Goal: Task Accomplishment & Management: Use online tool/utility

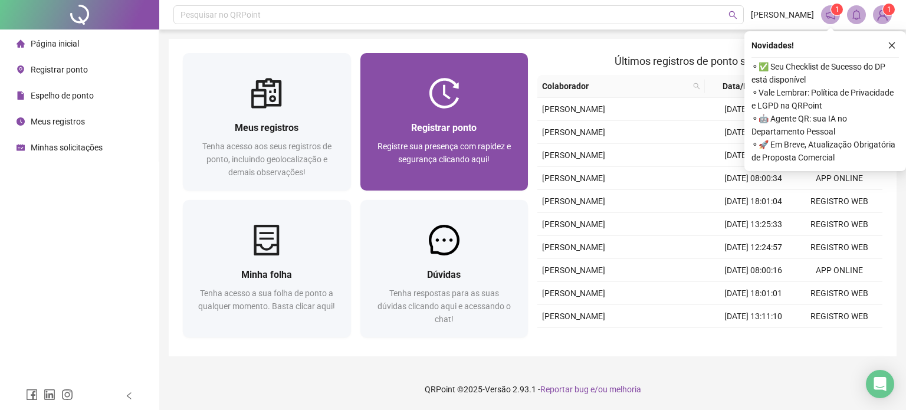
click at [408, 81] on div at bounding box center [444, 93] width 168 height 31
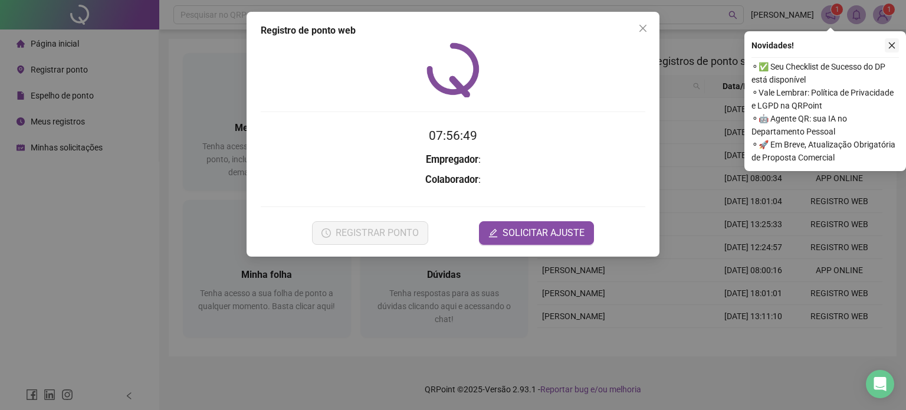
click at [890, 41] on icon "close" at bounding box center [891, 45] width 8 height 8
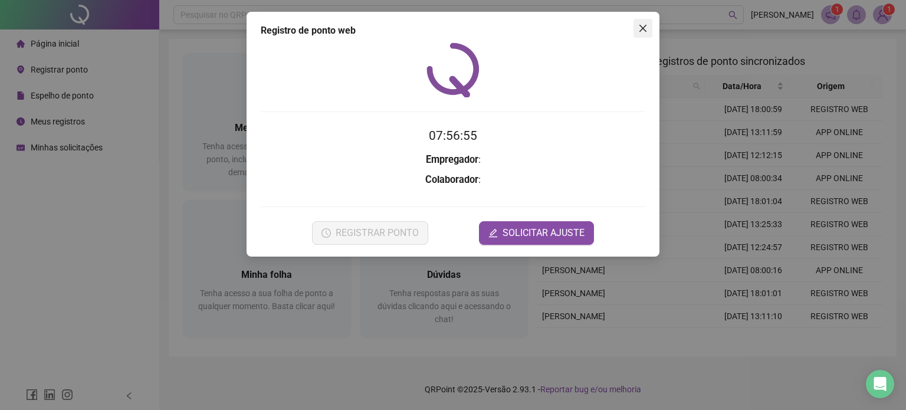
click at [644, 30] on icon "close" at bounding box center [642, 28] width 7 height 7
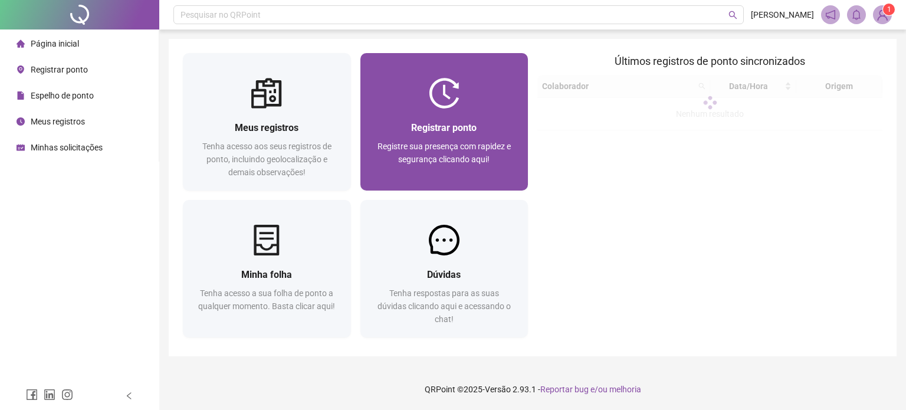
click at [496, 113] on div "Registrar ponto Registre sua presença com rapidez e segurança clicando aqui!" at bounding box center [444, 149] width 168 height 82
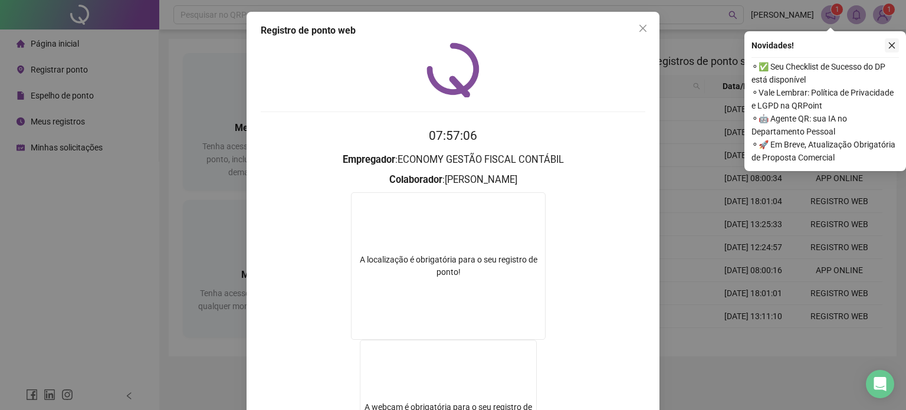
click at [891, 45] on icon "close" at bounding box center [892, 45] width 6 height 6
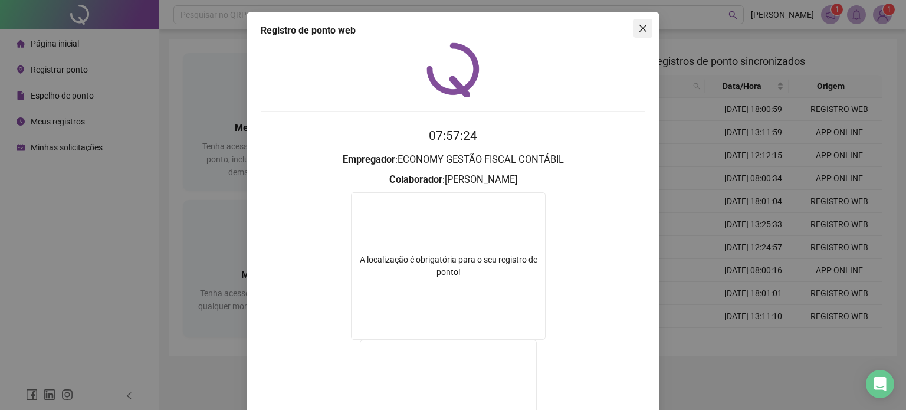
click at [639, 29] on icon "close" at bounding box center [642, 28] width 7 height 7
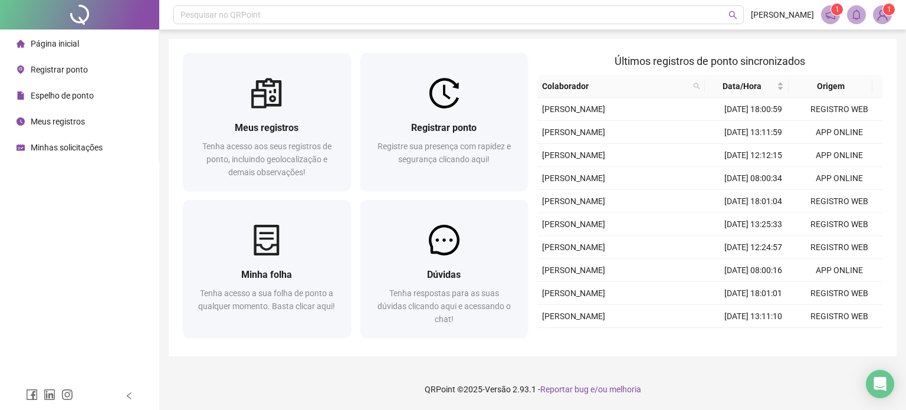
click at [880, 15] on img at bounding box center [882, 15] width 18 height 18
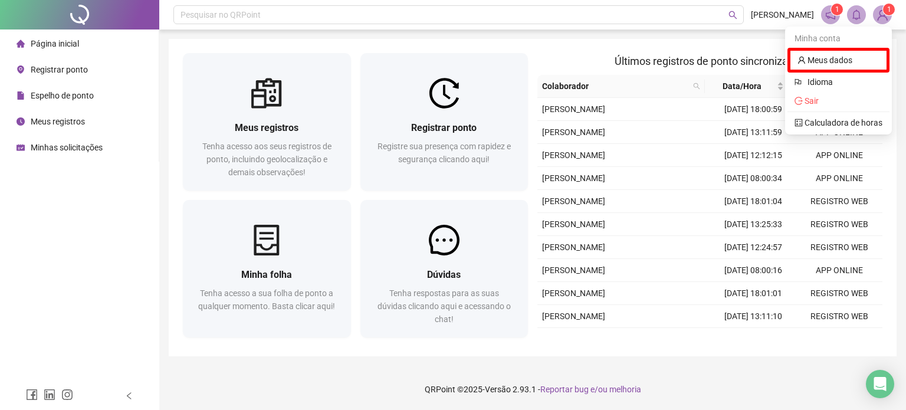
click at [568, 56] on h2 "Últimos registros de ponto sincronizados" at bounding box center [709, 61] width 345 height 17
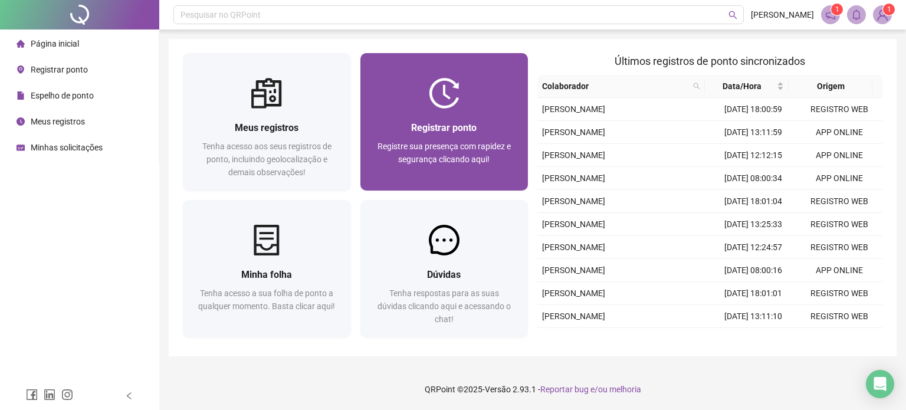
click at [499, 87] on div at bounding box center [444, 93] width 168 height 31
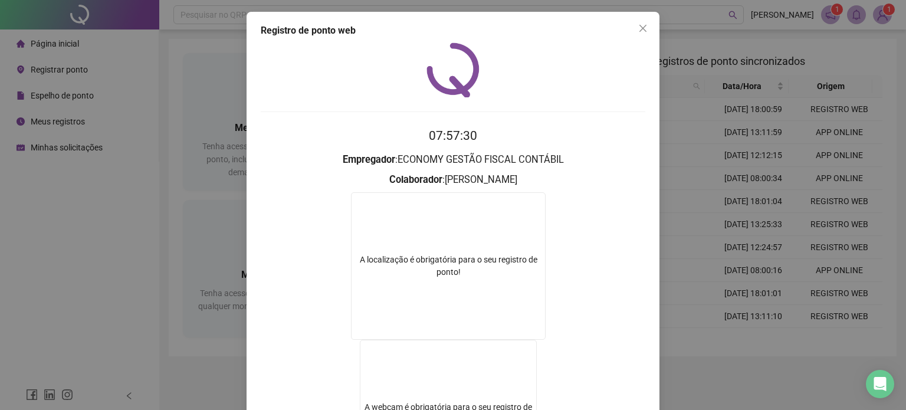
scroll to position [158, 0]
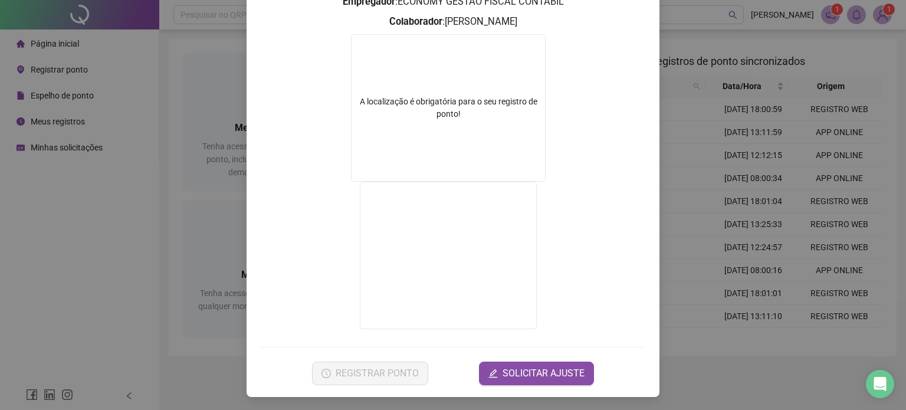
click at [809, 311] on div "Registro de ponto web 07:57:33 Empregador : ECONOMY GESTÃO FISCAL CONTÁBIL Cola…" at bounding box center [453, 205] width 906 height 410
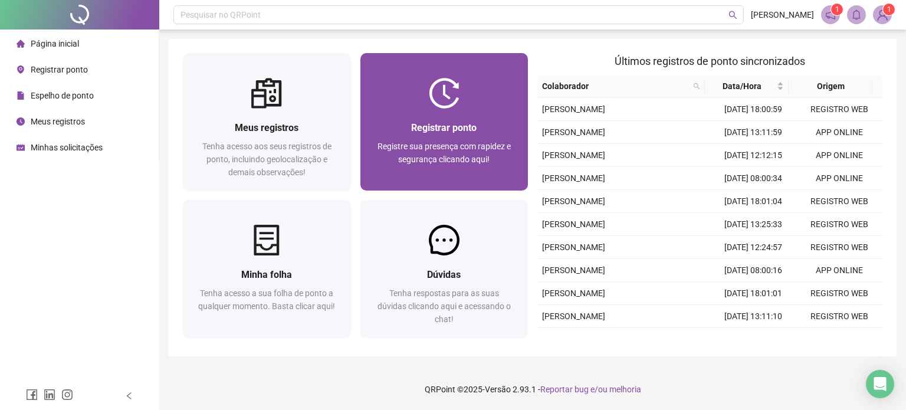
click at [437, 114] on div "Registrar ponto Registre sua presença com rapidez e segurança clicando aqui!" at bounding box center [444, 149] width 168 height 82
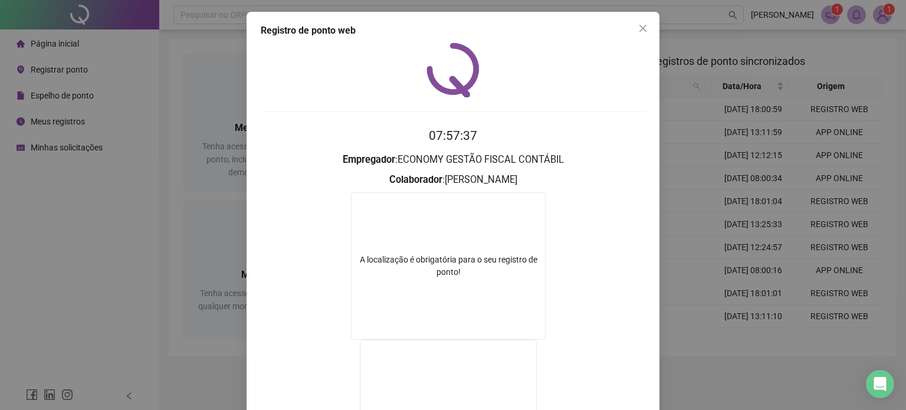
click at [719, 223] on div "Registro de ponto web 07:57:37 Empregador : ECONOMY GESTÃO FISCAL CONTÁBIL Cola…" at bounding box center [453, 205] width 906 height 410
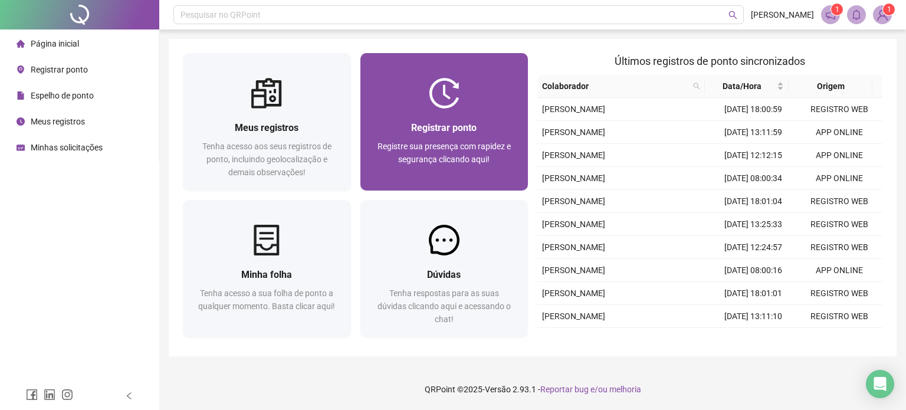
click at [460, 118] on div "Registrar ponto Registre sua presença com rapidez e segurança clicando aqui!" at bounding box center [444, 149] width 168 height 82
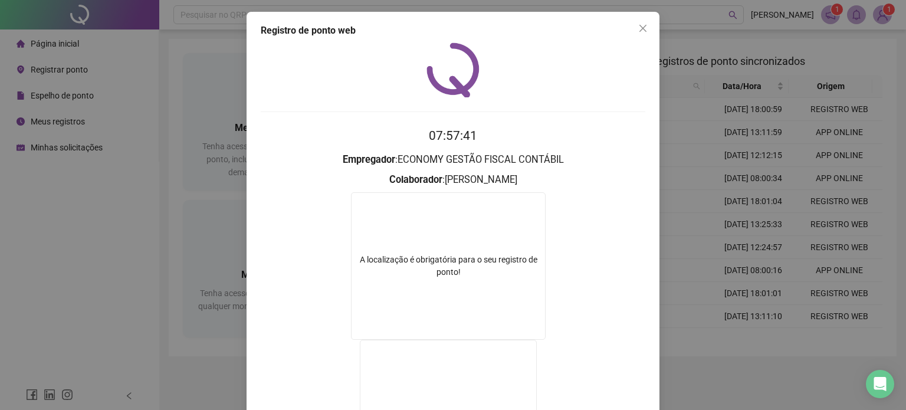
click at [722, 147] on div "Registro de ponto web 07:57:41 Empregador : ECONOMY GESTÃO FISCAL CONTÁBIL Cola…" at bounding box center [453, 205] width 906 height 410
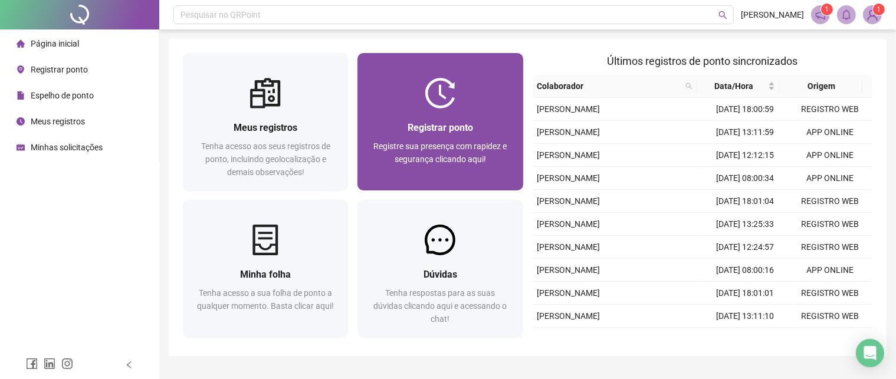
click at [426, 95] on img at bounding box center [440, 93] width 31 height 31
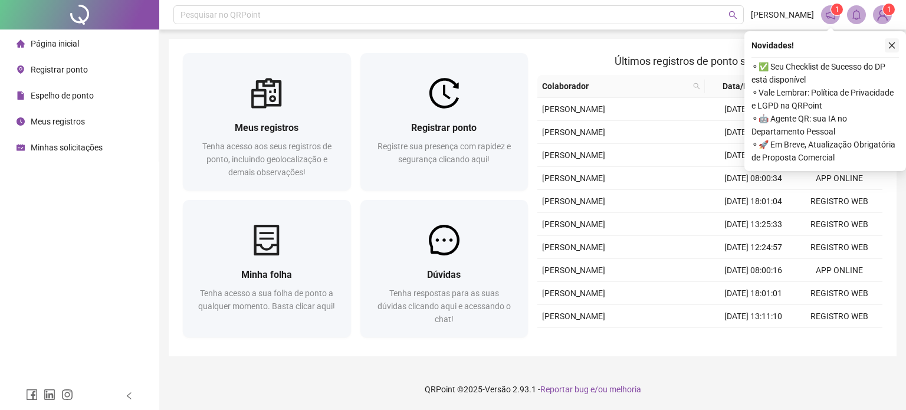
click at [889, 50] on button "button" at bounding box center [891, 45] width 14 height 14
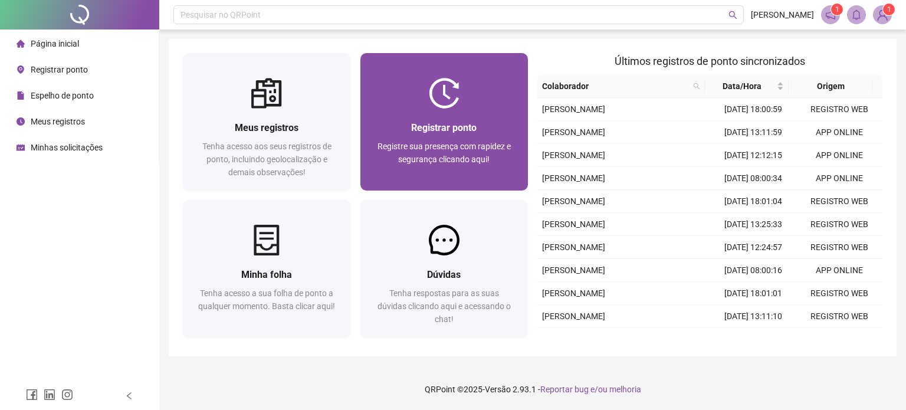
click at [474, 114] on div "Registrar ponto Registre sua presença com rapidez e segurança clicando aqui!" at bounding box center [444, 149] width 168 height 82
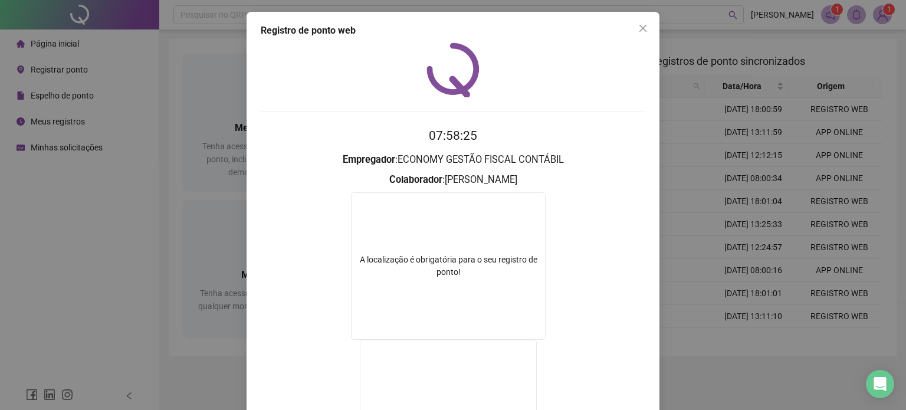
click at [676, 98] on div "Registro de ponto web 07:58:25 Empregador : ECONOMY GESTÃO FISCAL CONTÁBIL Cola…" at bounding box center [453, 205] width 906 height 410
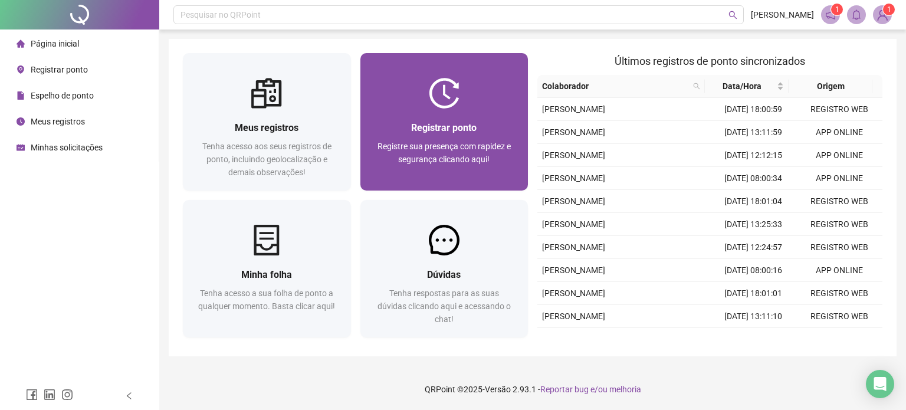
click at [502, 127] on div "Registrar ponto" at bounding box center [444, 127] width 140 height 15
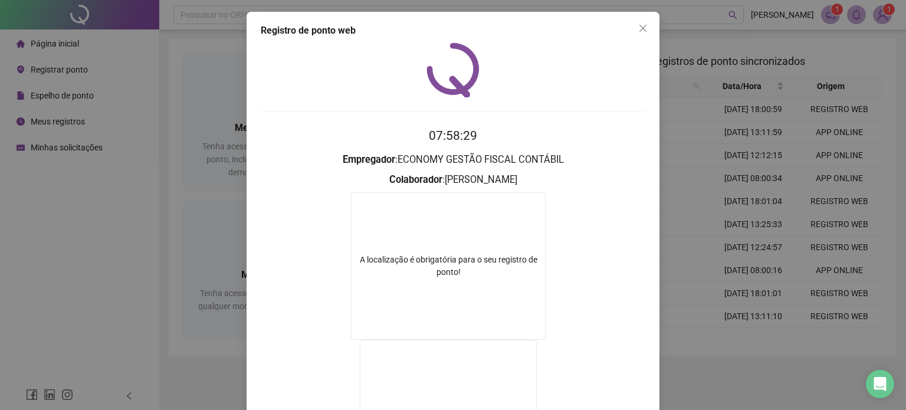
click at [196, 121] on div "Registro de ponto web 07:58:29 Empregador : ECONOMY GESTÃO FISCAL CONTÁBIL Cola…" at bounding box center [453, 205] width 906 height 410
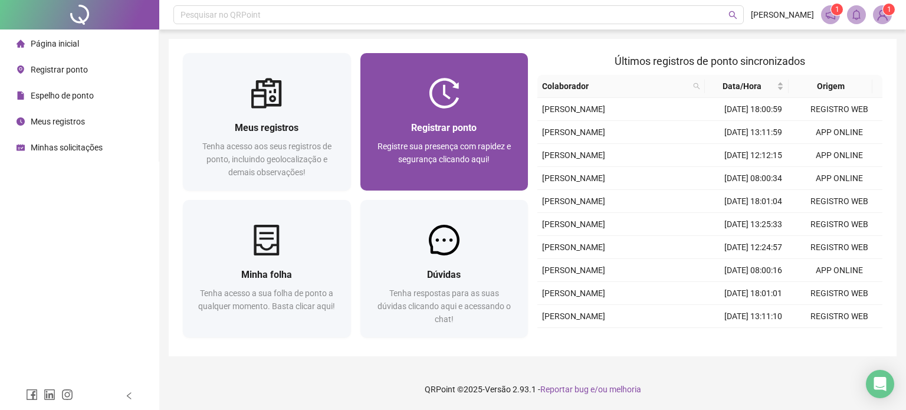
click at [405, 117] on div "Registrar ponto Registre sua presença com rapidez e segurança clicando aqui!" at bounding box center [444, 149] width 168 height 82
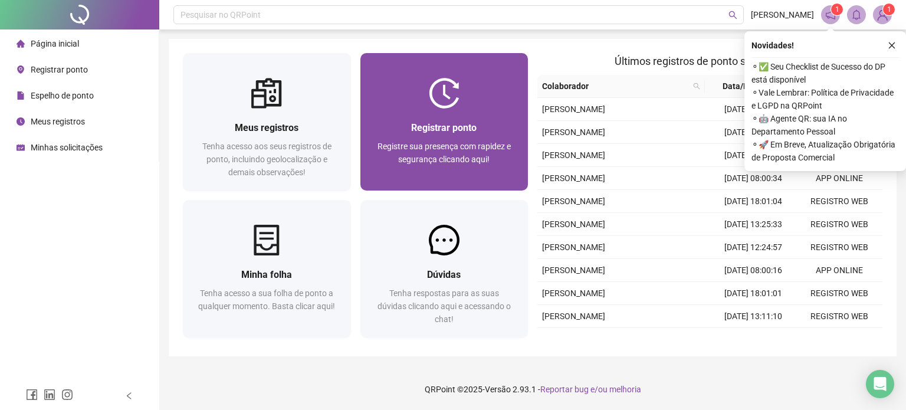
click at [418, 120] on div "Registrar ponto Registre sua presença com rapidez e segurança clicando aqui!" at bounding box center [444, 149] width 168 height 82
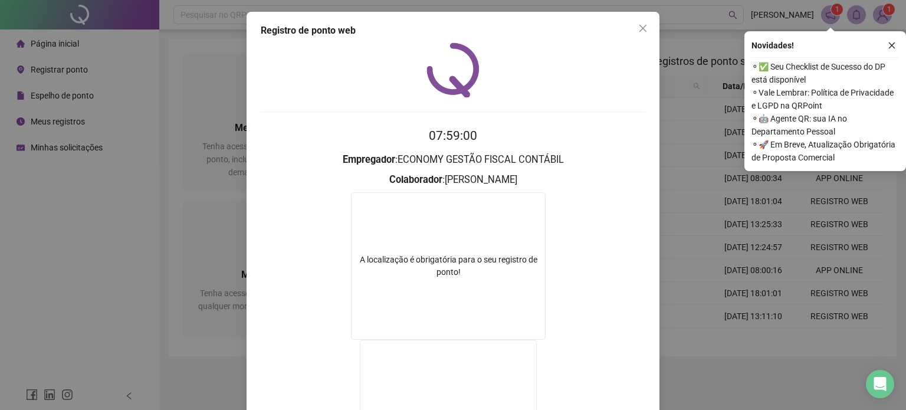
drag, startPoint x: 729, startPoint y: 127, endPoint x: 665, endPoint y: 136, distance: 64.4
click at [724, 126] on div "Registro de ponto web 07:59:00 Empregador : ECONOMY GESTÃO FISCAL CONTÁBIL Cola…" at bounding box center [453, 205] width 906 height 410
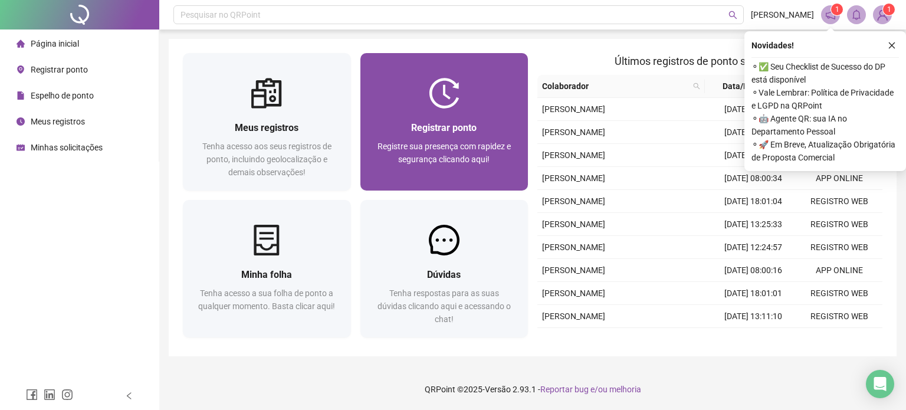
click at [425, 145] on span "Registre sua presença com rapidez e segurança clicando aqui!" at bounding box center [443, 153] width 133 height 22
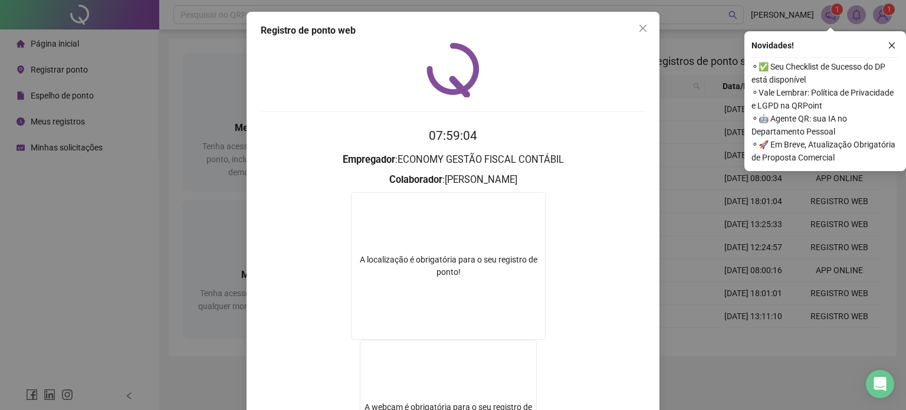
drag, startPoint x: 672, startPoint y: 159, endPoint x: 595, endPoint y: 172, distance: 77.6
click at [673, 159] on div "Registro de ponto web 07:59:04 Empregador : ECONOMY GESTÃO FISCAL CONTÁBIL Cola…" at bounding box center [453, 205] width 906 height 410
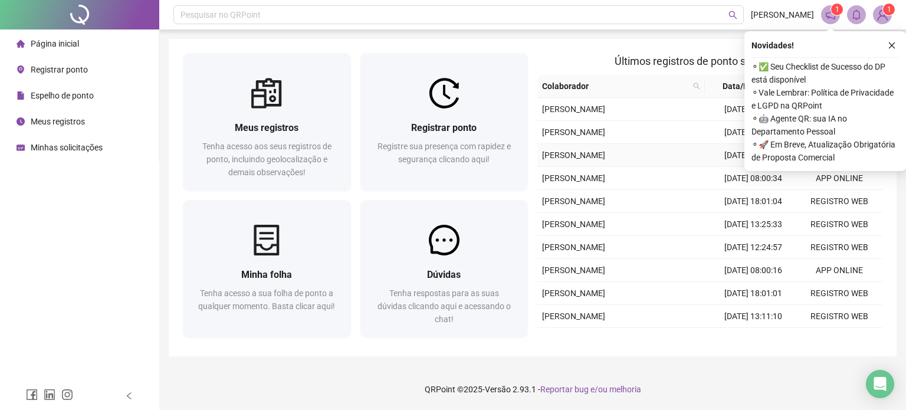
click at [535, 173] on div "Últimos registros de ponto sincronizados Colaborador Data/Hora Origem MARJORYE …" at bounding box center [709, 197] width 354 height 289
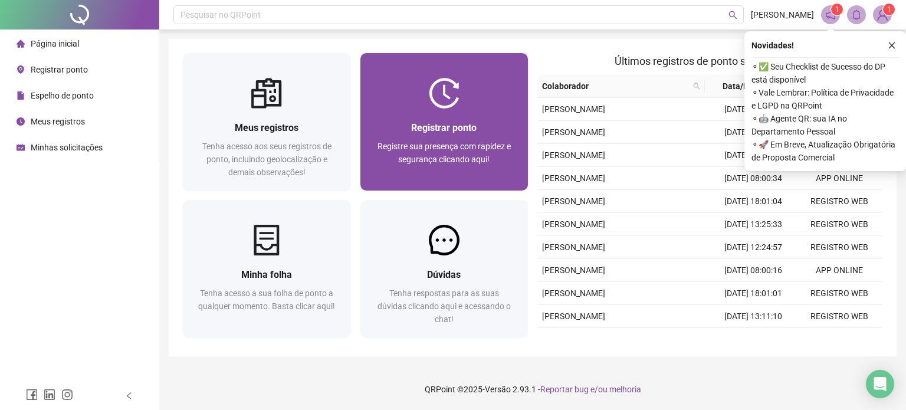
click at [516, 172] on div "Registrar ponto Registre sua presença com rapidez e segurança clicando aqui!" at bounding box center [444, 149] width 168 height 82
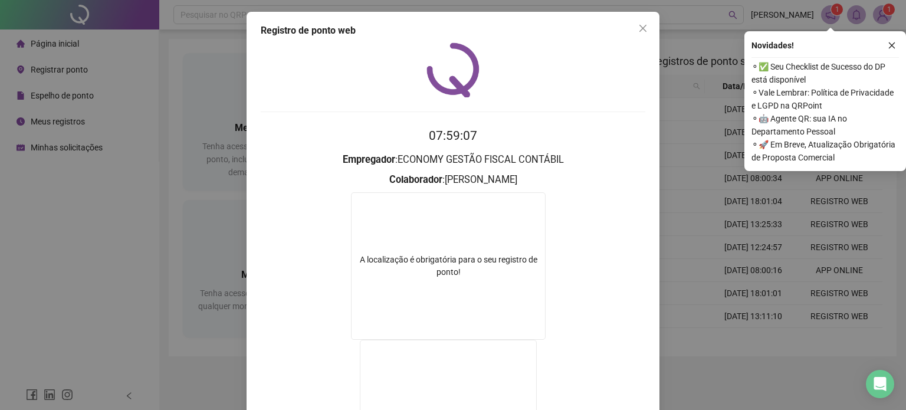
click at [674, 122] on div "Registro de ponto web 07:59:07 Empregador : ECONOMY GESTÃO FISCAL CONTÁBIL Cola…" at bounding box center [453, 205] width 906 height 410
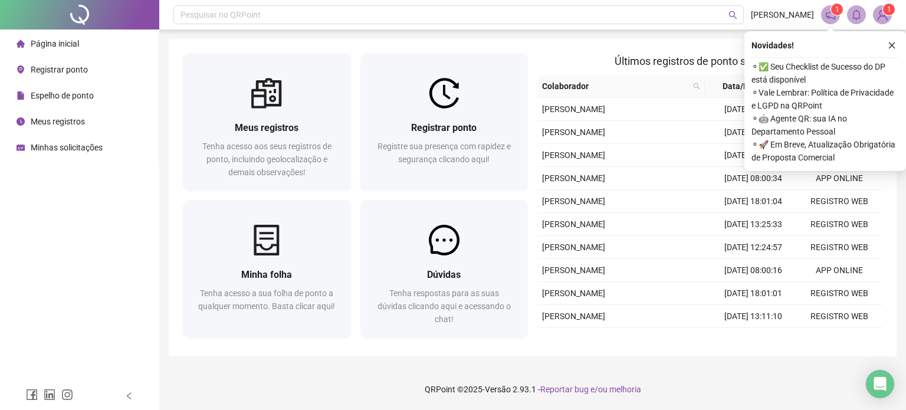
click at [529, 143] on div "Registrar ponto Registre sua presença com rapidez e segurança clicando aqui!" at bounding box center [444, 124] width 177 height 142
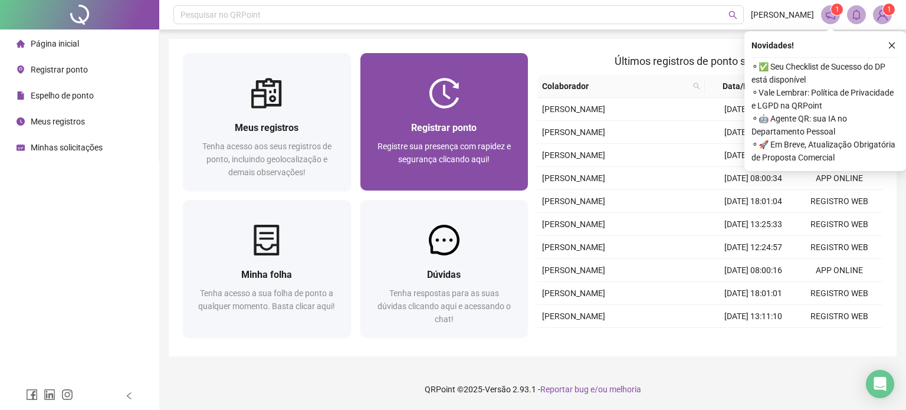
click at [475, 143] on span "Registre sua presença com rapidez e segurança clicando aqui!" at bounding box center [443, 153] width 133 height 22
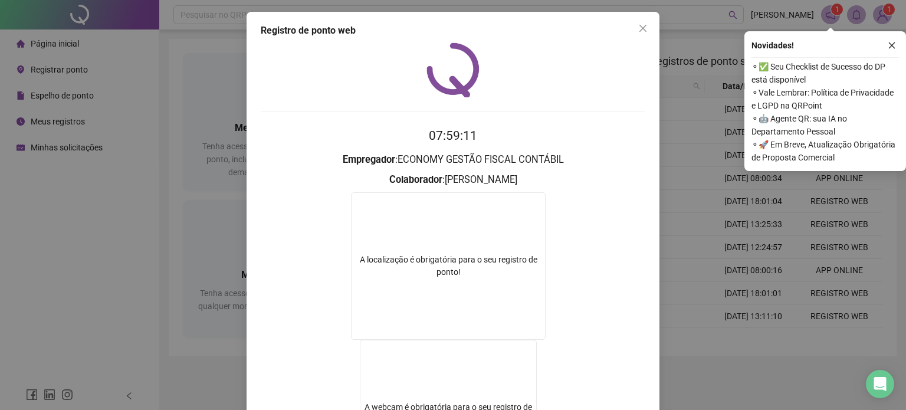
click at [701, 114] on div "Registro de ponto web 07:59:11 Empregador : ECONOMY GESTÃO FISCAL CONTÁBIL Cola…" at bounding box center [453, 205] width 906 height 410
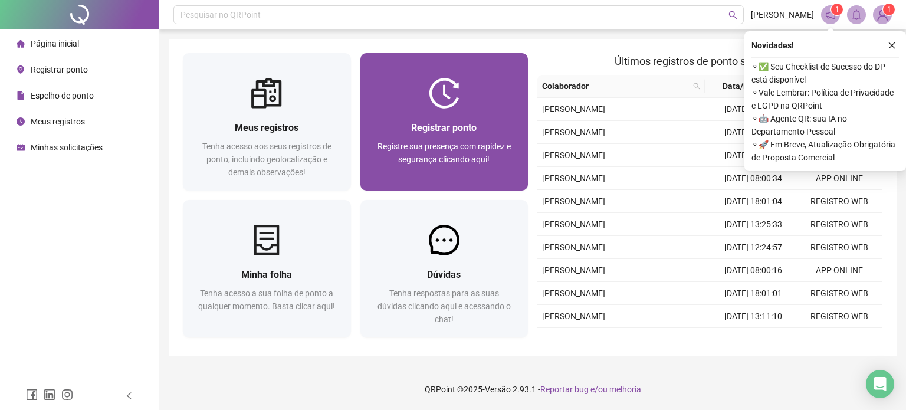
click at [463, 185] on div "Registrar ponto Registre sua presença com rapidez e segurança clicando aqui!" at bounding box center [444, 149] width 168 height 82
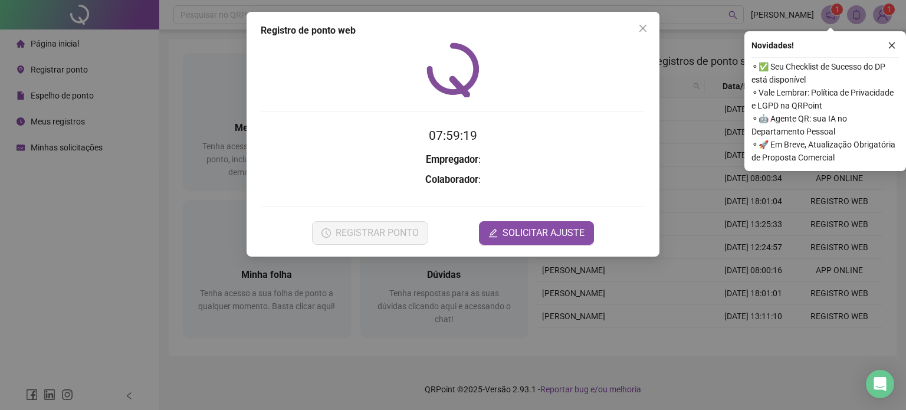
click at [463, 185] on strong "Colaborador" at bounding box center [451, 179] width 53 height 11
click at [463, 183] on strong "Colaborador" at bounding box center [451, 179] width 53 height 11
click at [415, 214] on form "07:59:19 Empregador : Colaborador : REGISTRAR PONTO SOLICITAR AJUSTE" at bounding box center [453, 185] width 384 height 118
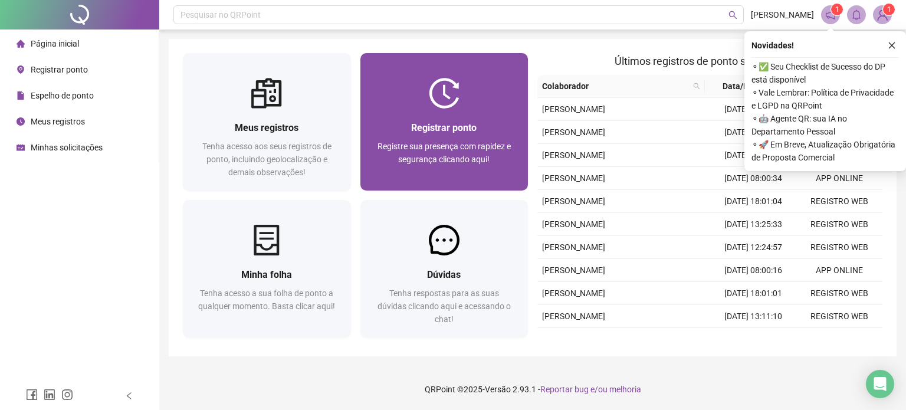
click at [369, 147] on div "Registrar ponto Registre sua presença com rapidez e segurança clicando aqui!" at bounding box center [444, 149] width 168 height 82
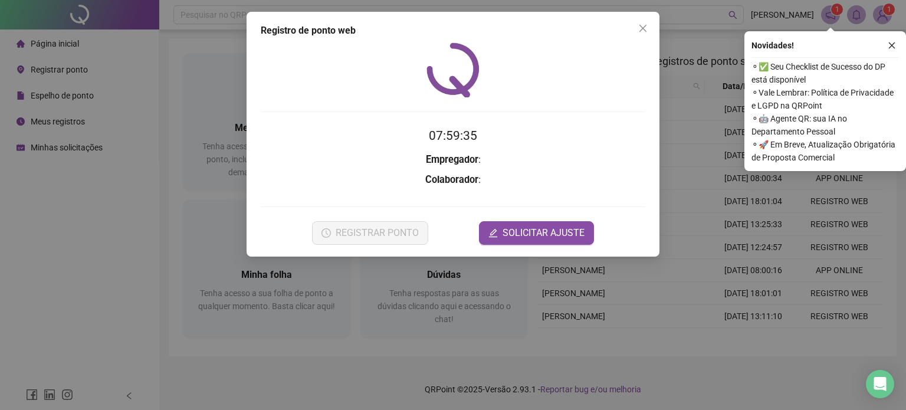
click at [370, 147] on form "07:59:35 Empregador : Colaborador : REGISTRAR PONTO SOLICITAR AJUSTE" at bounding box center [453, 185] width 384 height 118
click at [533, 115] on div "07:59:36 Empregador : Colaborador : REGISTRAR PONTO SOLICITAR AJUSTE" at bounding box center [453, 143] width 384 height 202
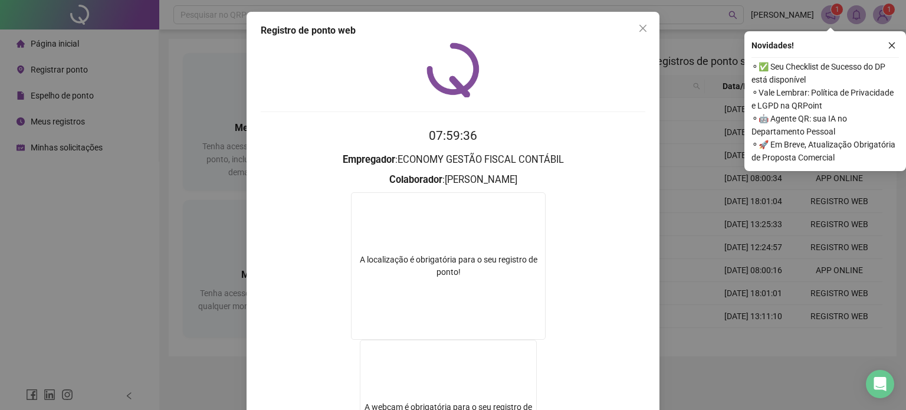
click at [740, 114] on div "Registro de ponto web 07:59:36 Empregador : ECONOMY GESTÃO FISCAL CONTÁBIL Cola…" at bounding box center [453, 205] width 906 height 410
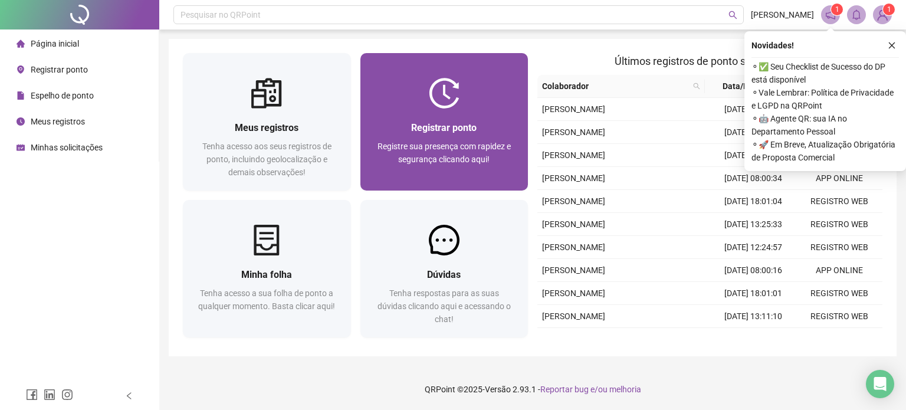
click at [451, 81] on img at bounding box center [444, 93] width 31 height 31
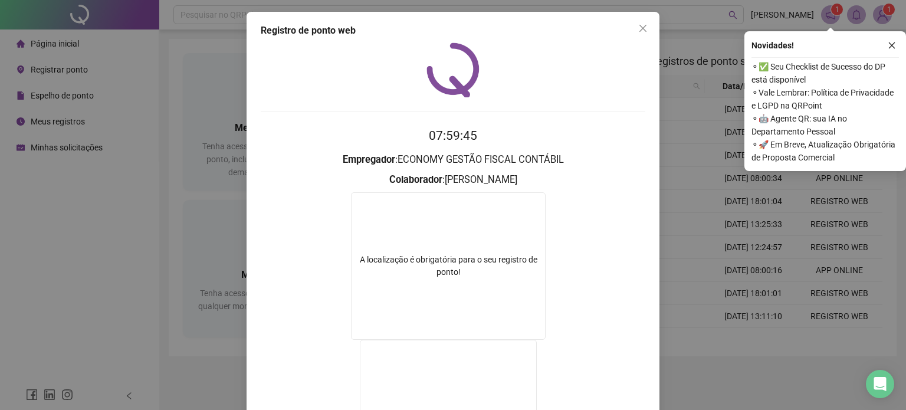
click at [750, 101] on div "Novidades ! ⚬ ✅ Seu Checklist de Sucesso do DP está disponível ⚬ Vale Lembrar: …" at bounding box center [825, 101] width 162 height 140
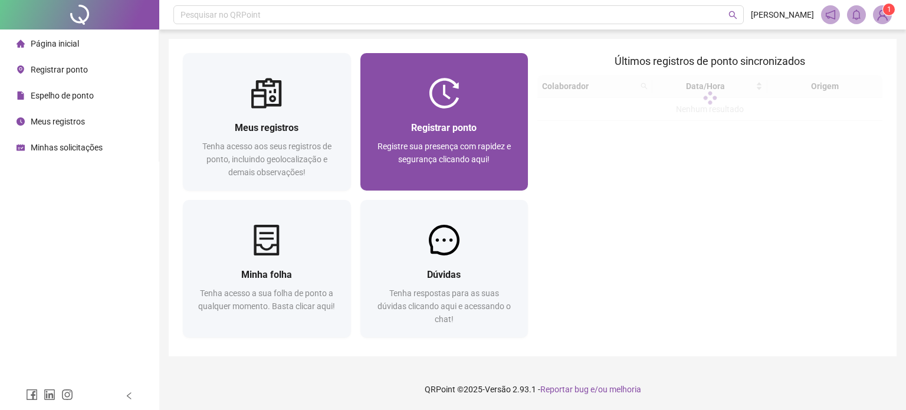
click at [466, 106] on div at bounding box center [444, 93] width 168 height 31
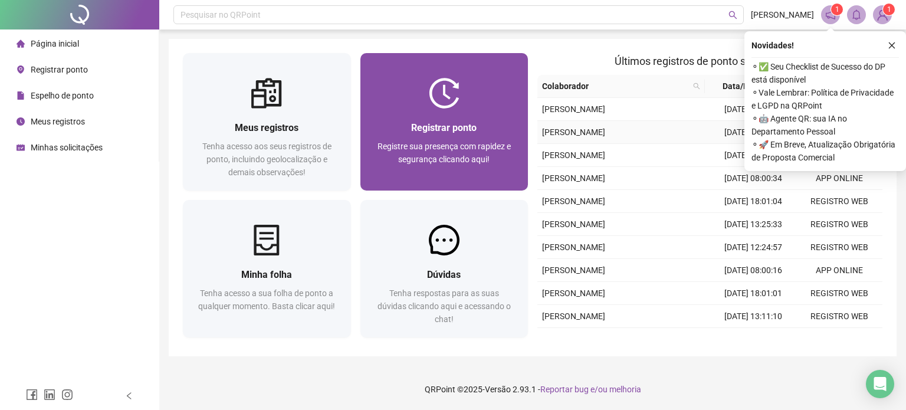
click at [484, 119] on div "Registrar ponto Registre sua presença com rapidez e segurança clicando aqui!" at bounding box center [444, 149] width 168 height 82
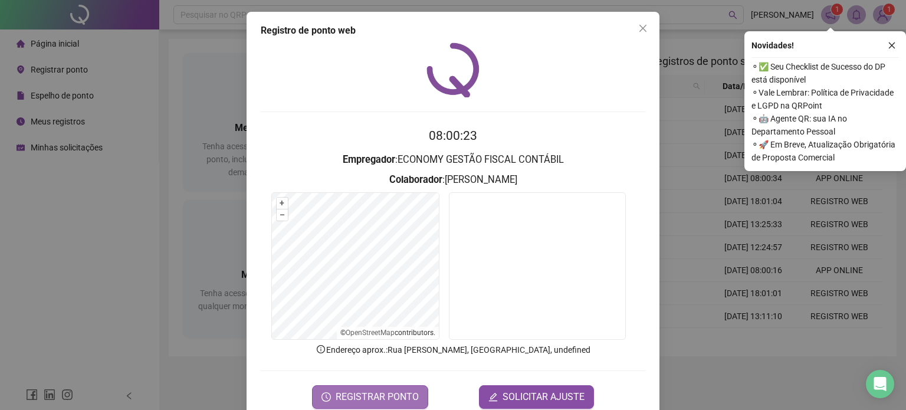
click at [400, 393] on span "REGISTRAR PONTO" at bounding box center [376, 397] width 83 height 14
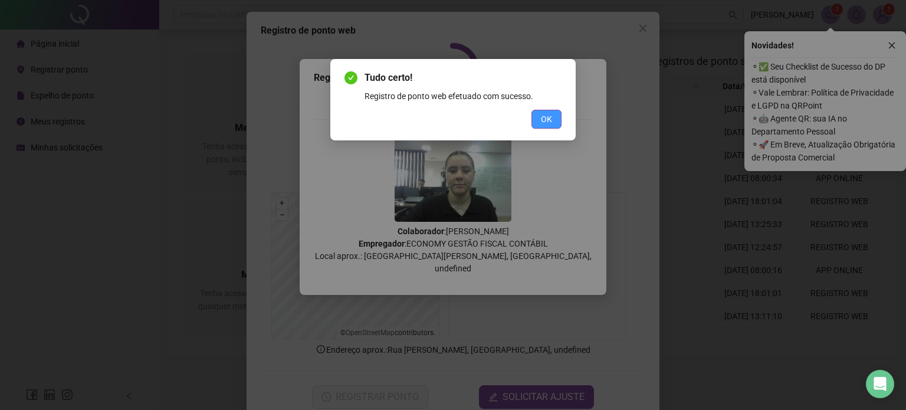
click at [538, 118] on button "OK" at bounding box center [546, 119] width 30 height 19
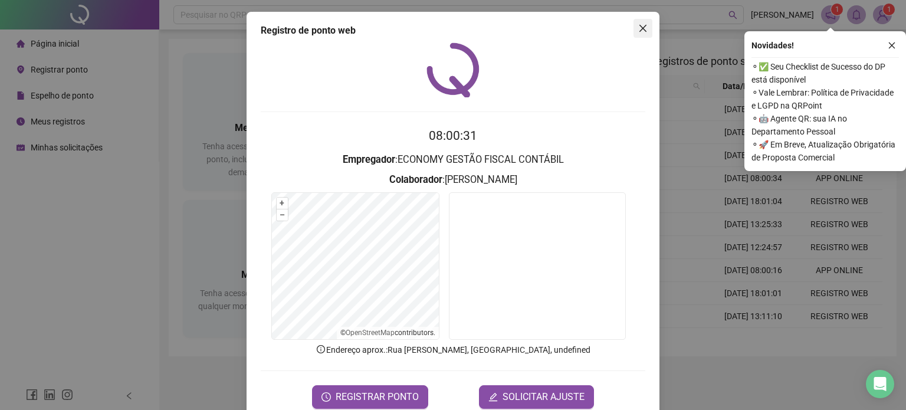
click at [638, 24] on icon "close" at bounding box center [642, 28] width 9 height 9
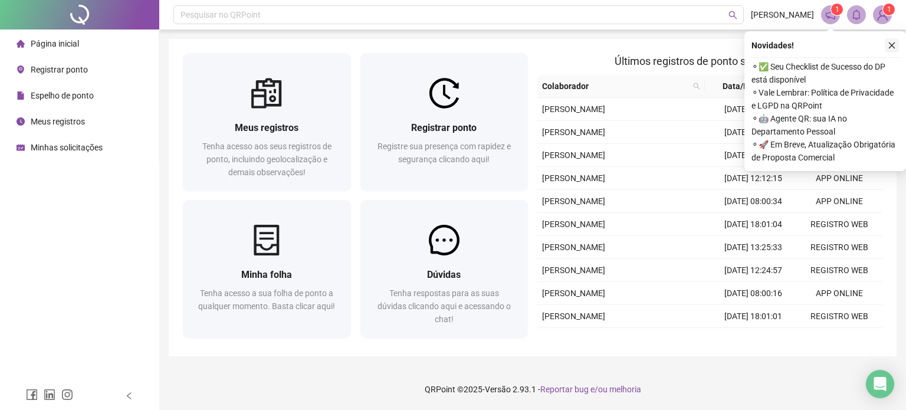
click at [889, 46] on icon "close" at bounding box center [891, 45] width 8 height 8
